Goal: Task Accomplishment & Management: Use online tool/utility

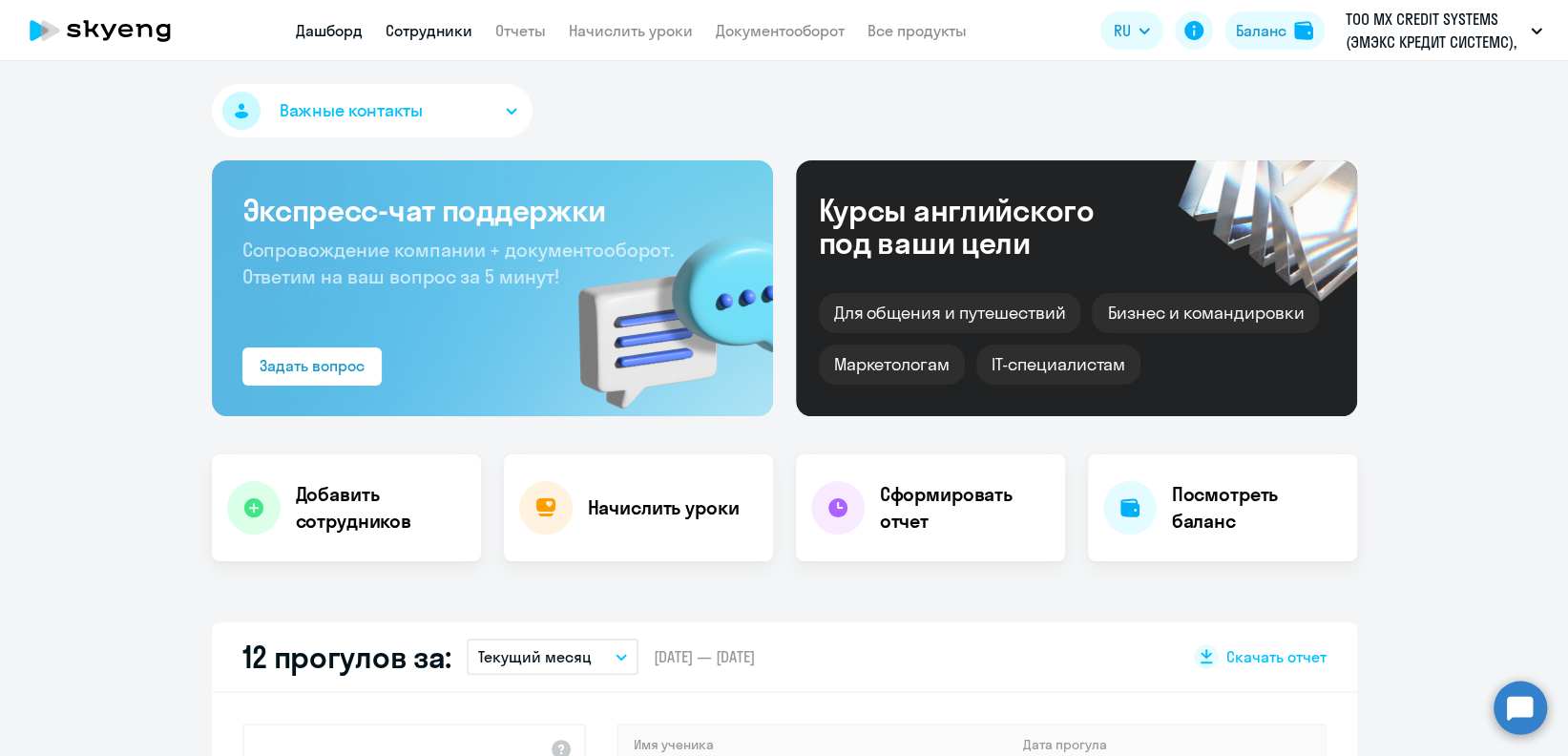
click at [446, 30] on link "Сотрудники" at bounding box center [428, 29] width 87 height 19
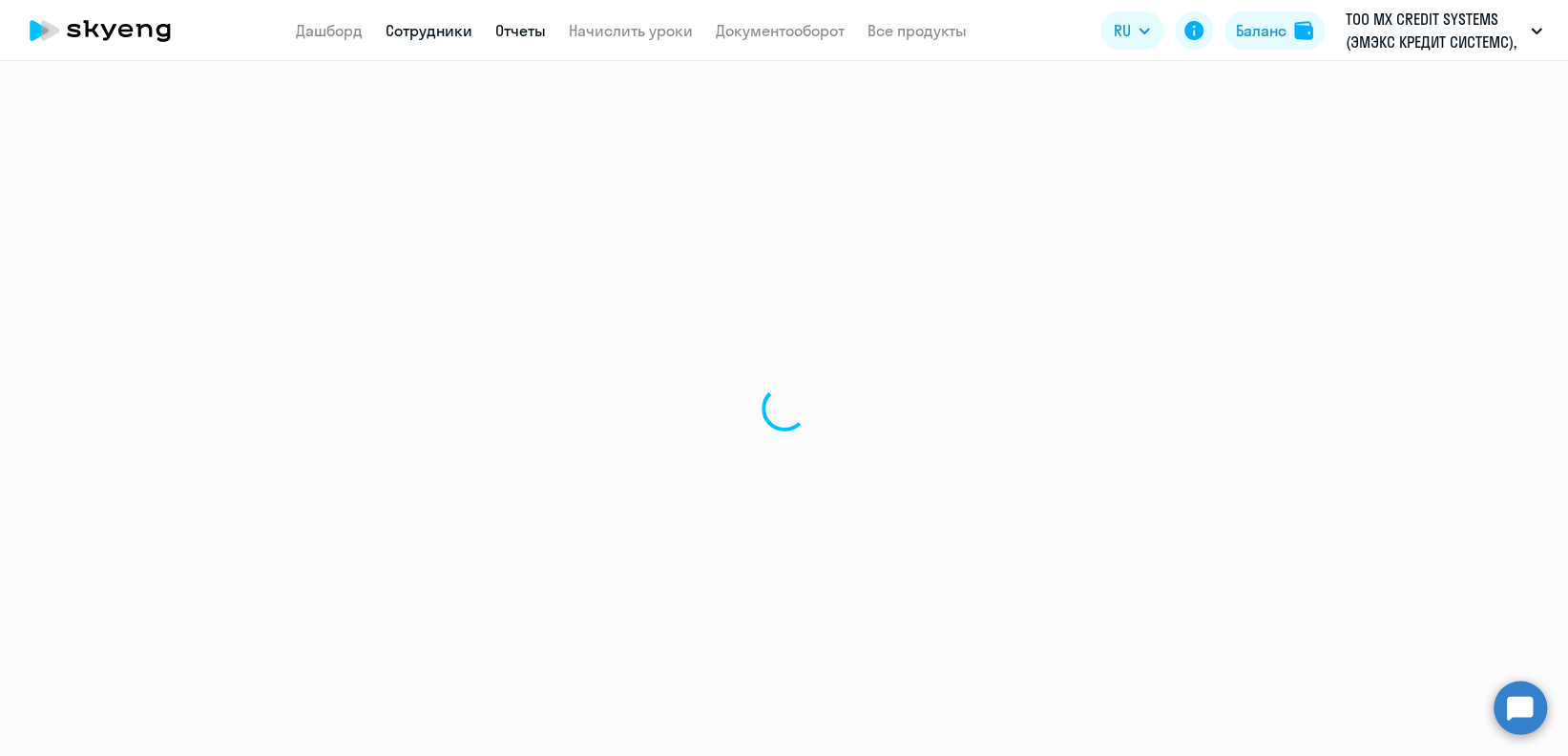
select select "30"
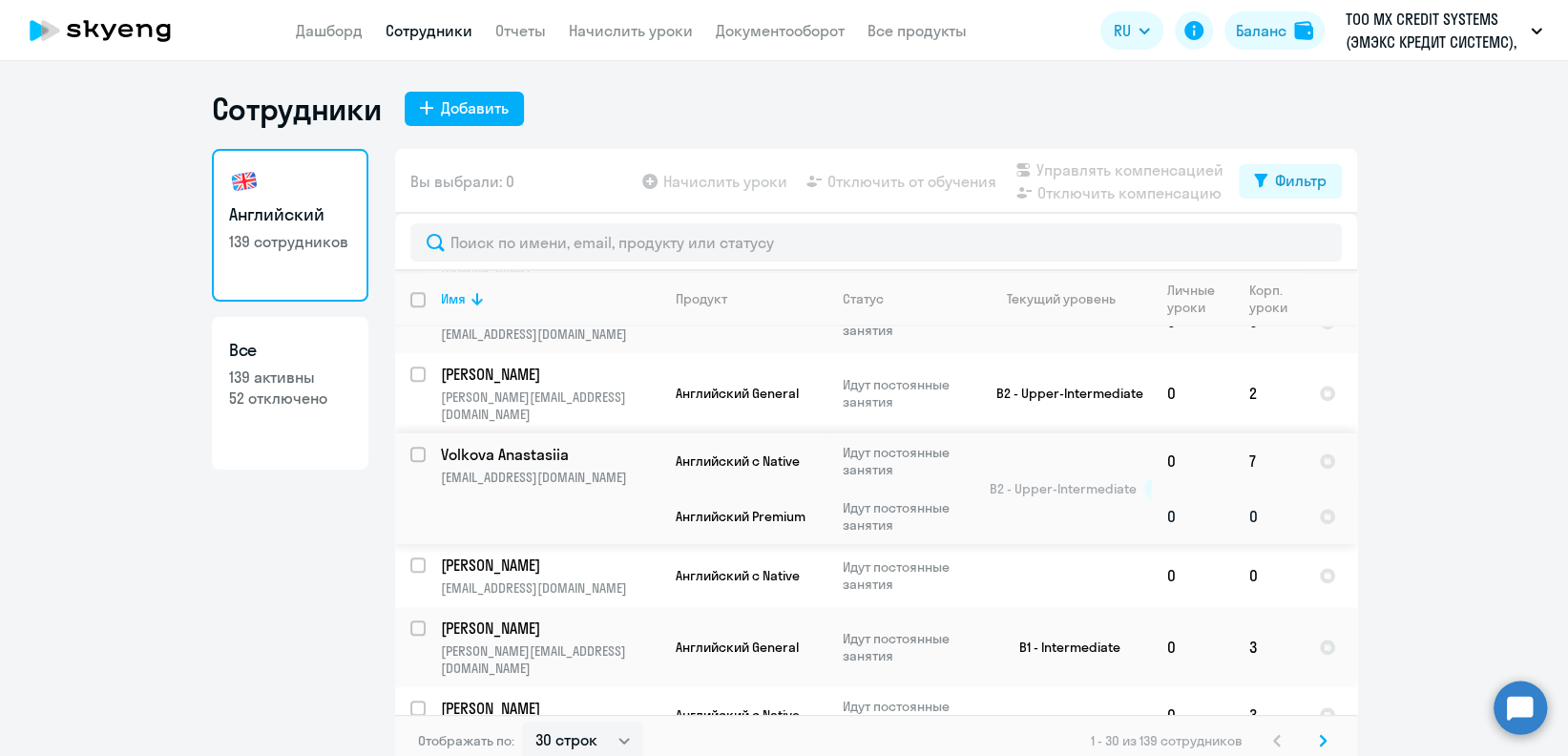
scroll to position [1528, 0]
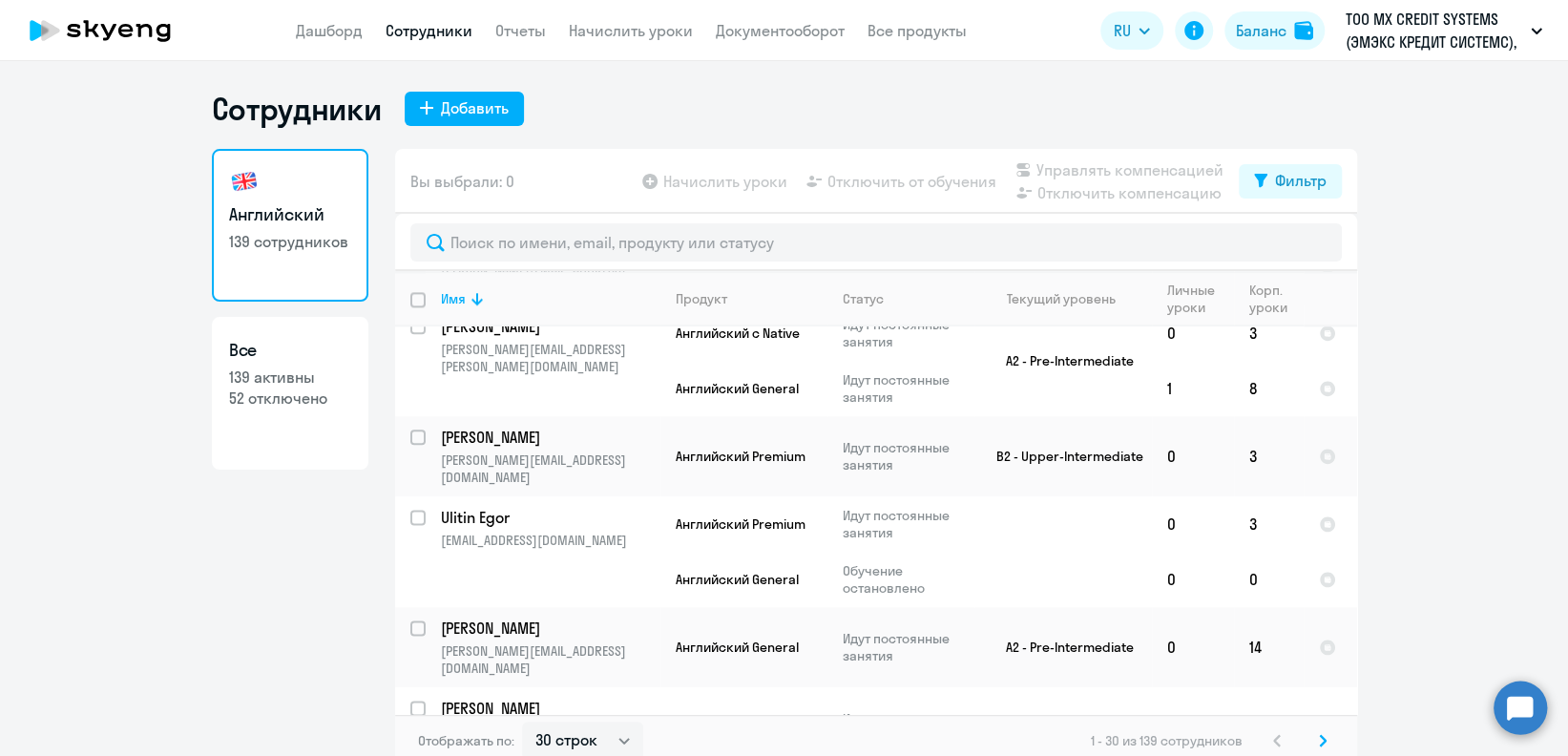
click at [669, 42] on app-header "Дашборд Сотрудники Отчеты Начислить уроки Документооборот Все продукты Дашборд …" at bounding box center [784, 30] width 1568 height 61
click at [668, 33] on link "Начислить уроки" at bounding box center [630, 29] width 124 height 19
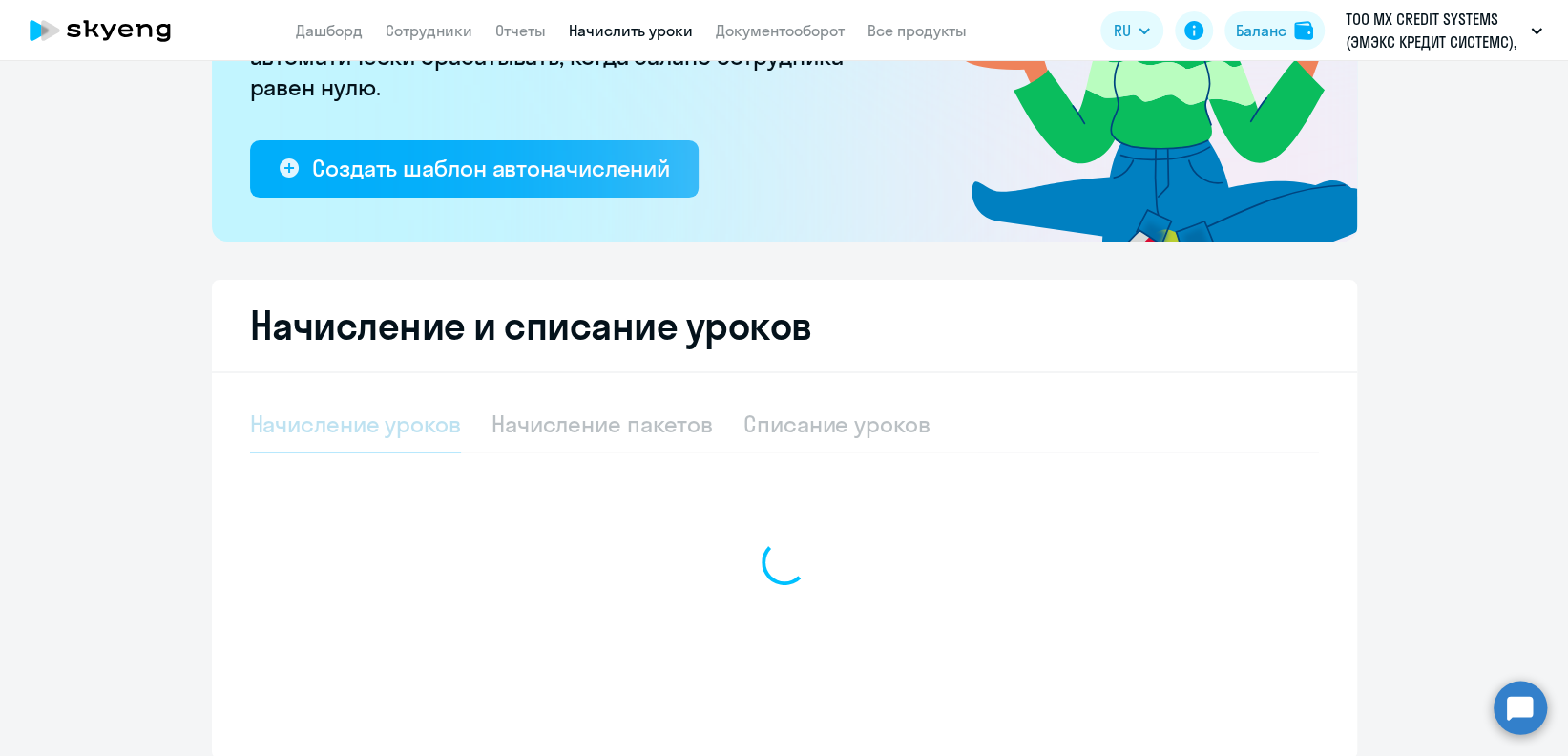
select select "10"
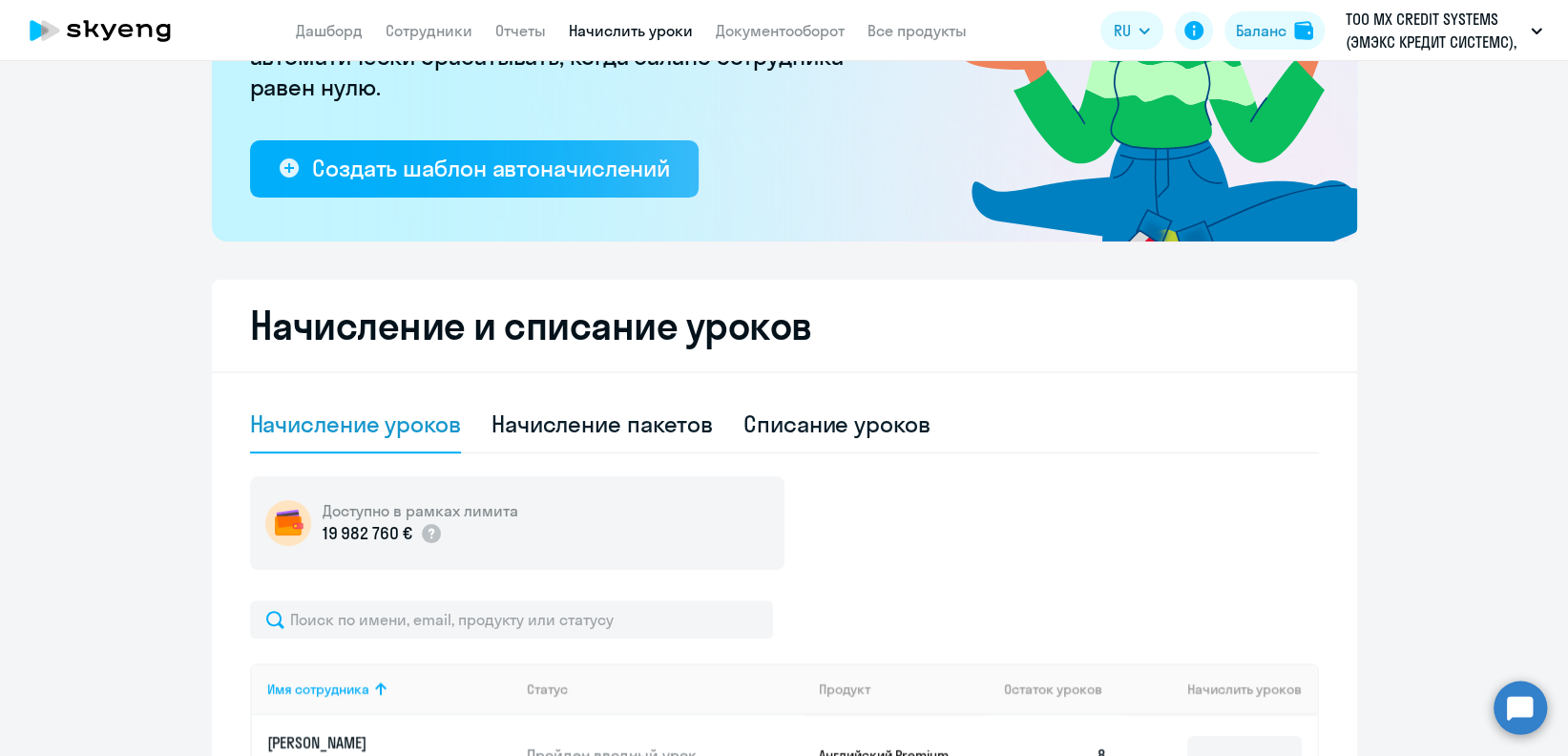
scroll to position [373, 0]
